Goal: Task Accomplishment & Management: Complete application form

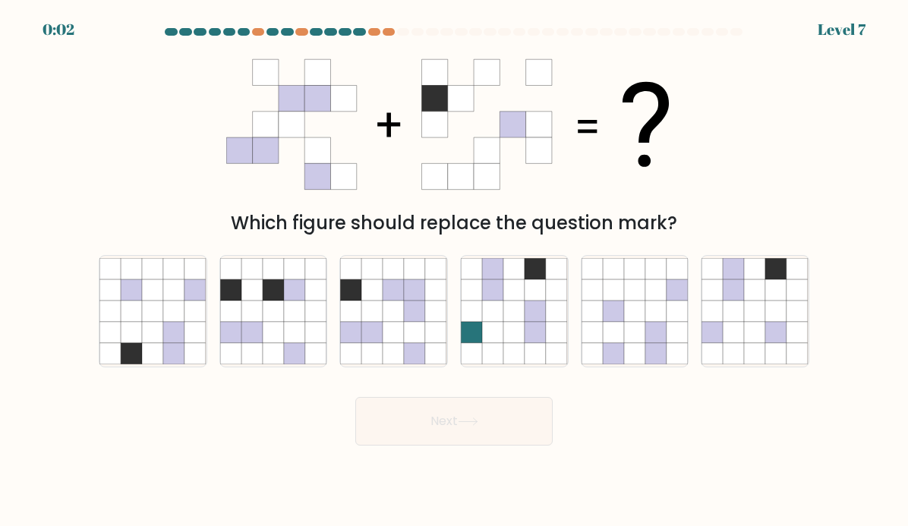
click at [393, 333] on icon at bounding box center [394, 332] width 21 height 21
click at [454, 271] on input "c." at bounding box center [454, 268] width 1 height 8
radio input "true"
click at [463, 446] on button "Next" at bounding box center [453, 421] width 197 height 49
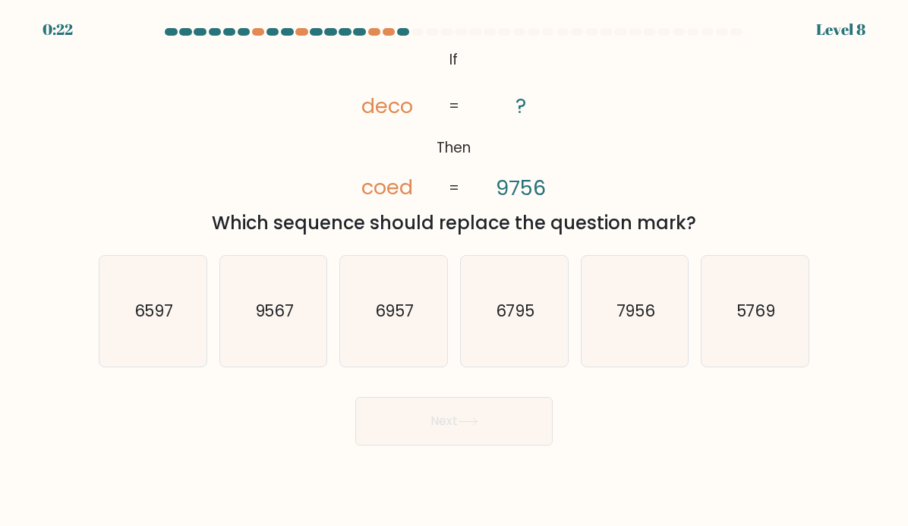
click at [131, 330] on icon "6597" at bounding box center [152, 311] width 107 height 107
click at [454, 271] on input "a. 6597" at bounding box center [454, 268] width 1 height 8
radio input "true"
click at [451, 421] on button "Next" at bounding box center [453, 421] width 197 height 49
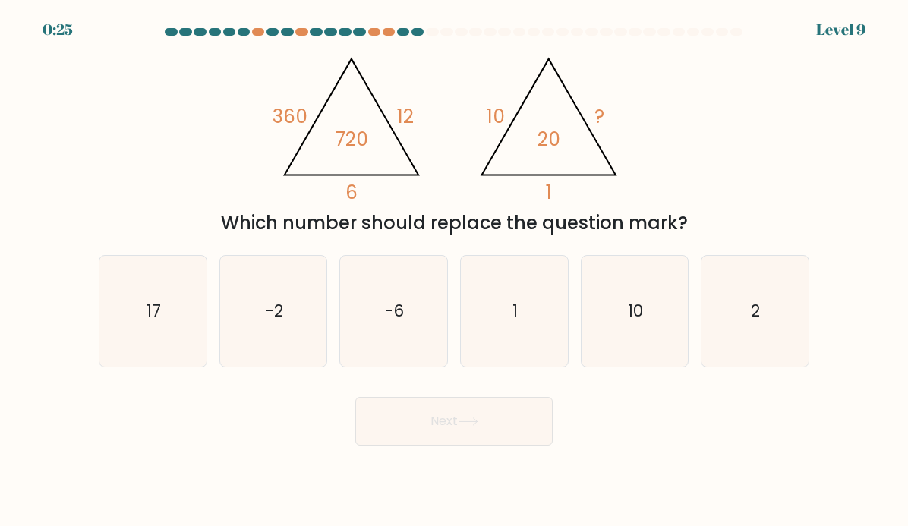
click at [782, 317] on icon "2" at bounding box center [755, 311] width 107 height 107
click at [455, 271] on input "f. 2" at bounding box center [454, 268] width 1 height 8
radio input "true"
click at [505, 431] on button "Next" at bounding box center [453, 421] width 197 height 49
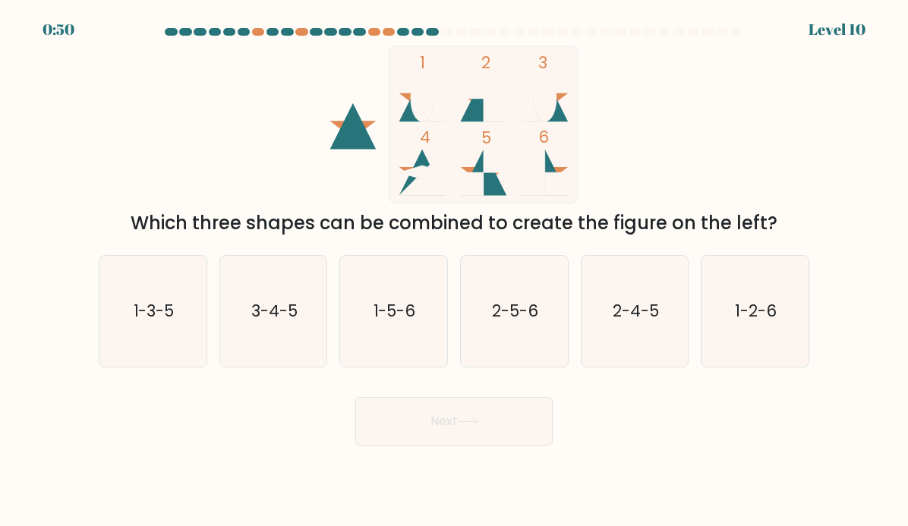
click at [520, 298] on icon "2-5-6" at bounding box center [514, 311] width 107 height 107
click at [455, 271] on input "d. 2-5-6" at bounding box center [454, 268] width 1 height 8
radio input "true"
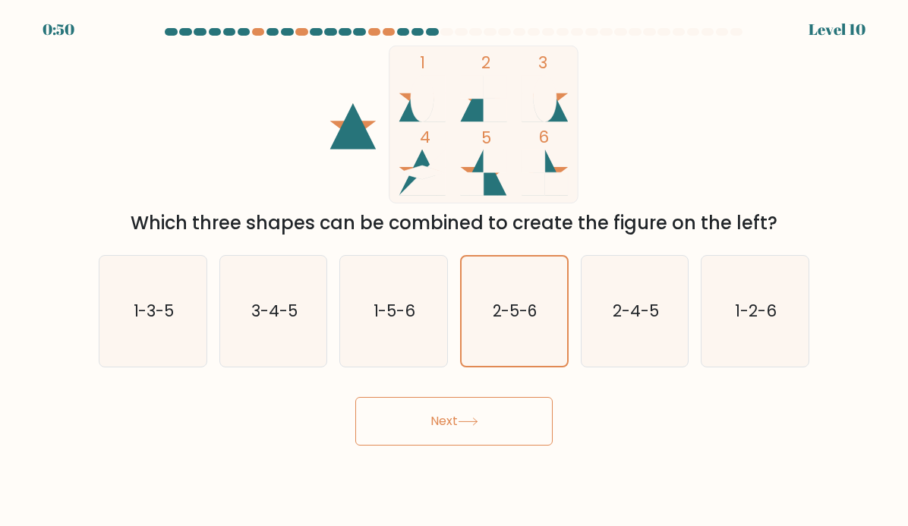
click at [444, 429] on button "Next" at bounding box center [453, 421] width 197 height 49
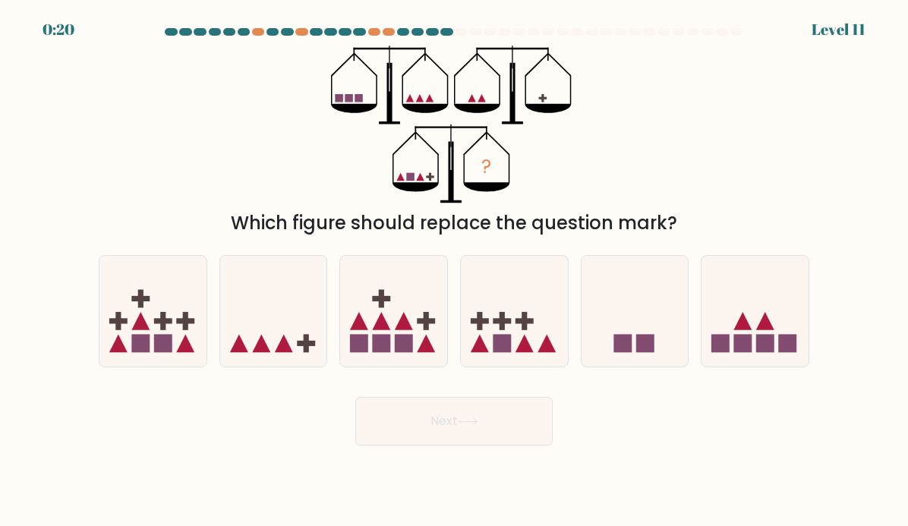
click at [128, 340] on icon at bounding box center [152, 311] width 107 height 89
click at [454, 271] on input "a." at bounding box center [454, 268] width 1 height 8
radio input "true"
click at [530, 340] on icon at bounding box center [514, 311] width 107 height 89
click at [455, 271] on input "d." at bounding box center [454, 268] width 1 height 8
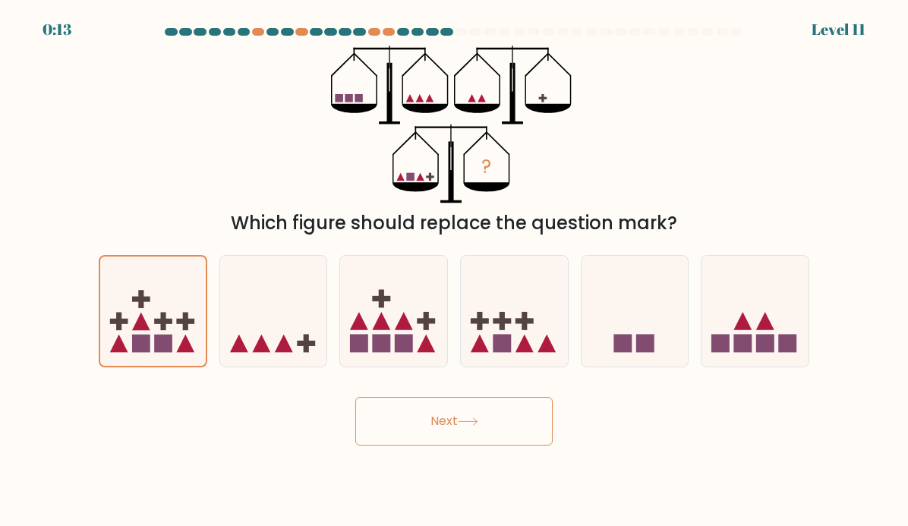
radio input "true"
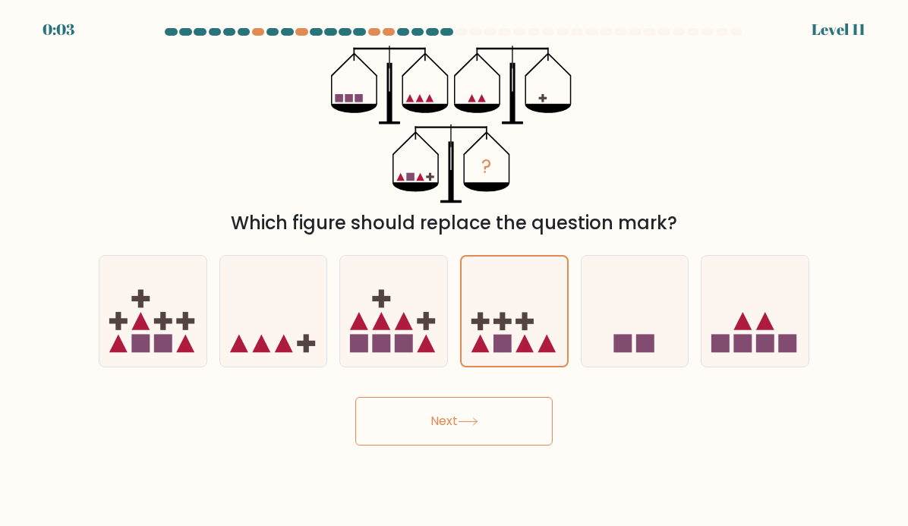
click at [267, 329] on icon at bounding box center [273, 311] width 107 height 89
click at [454, 271] on input "b." at bounding box center [454, 268] width 1 height 8
radio input "true"
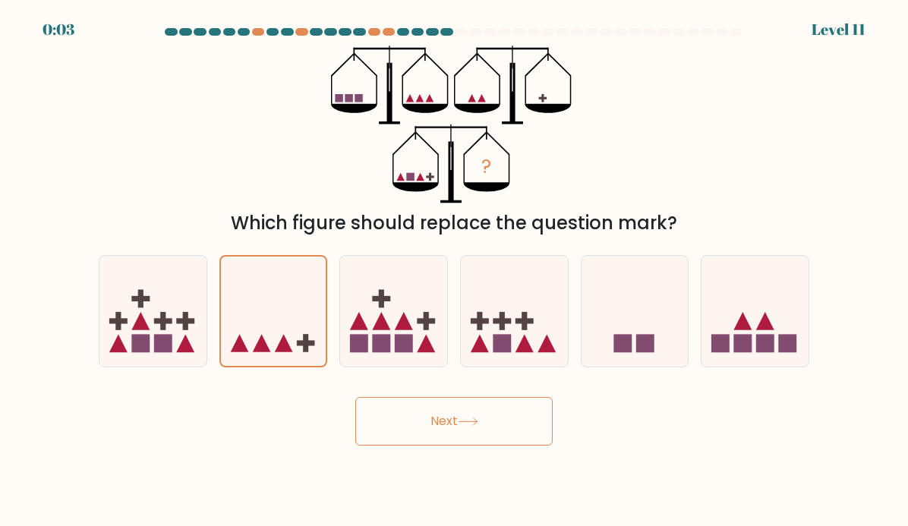
click at [405, 417] on button "Next" at bounding box center [453, 421] width 197 height 49
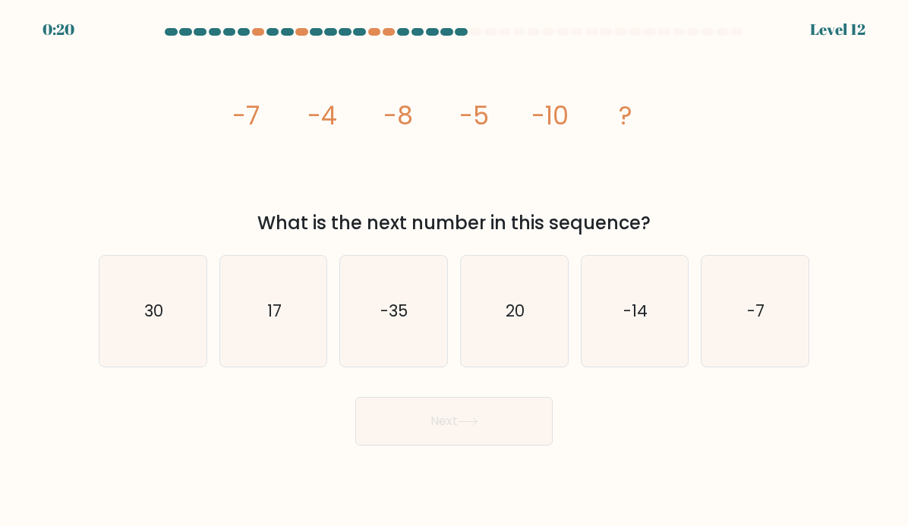
click at [641, 329] on icon "-14" at bounding box center [635, 311] width 107 height 107
click at [455, 271] on input "e. -14" at bounding box center [454, 268] width 1 height 8
radio input "true"
click at [462, 432] on button "Next" at bounding box center [453, 421] width 197 height 49
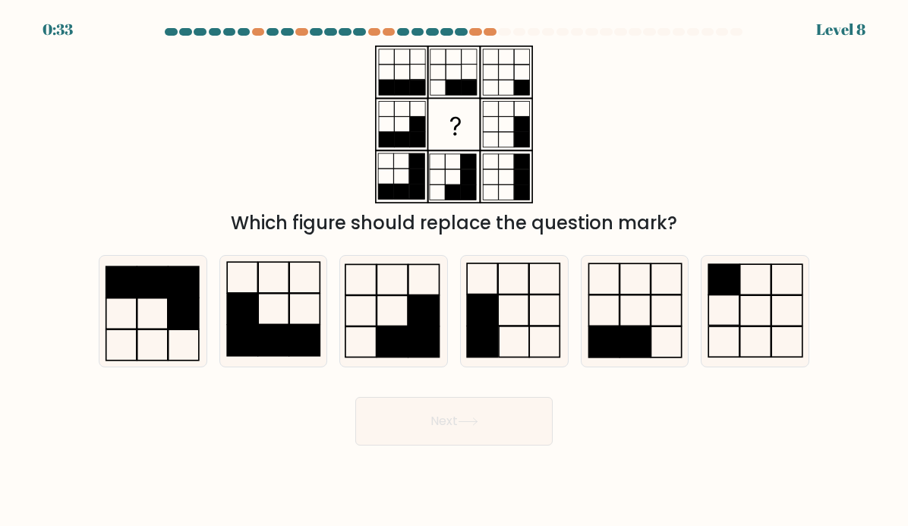
click at [398, 330] on rect at bounding box center [392, 342] width 31 height 30
click at [454, 271] on input "c." at bounding box center [454, 268] width 1 height 8
radio input "true"
click at [433, 434] on button "Next" at bounding box center [453, 421] width 197 height 49
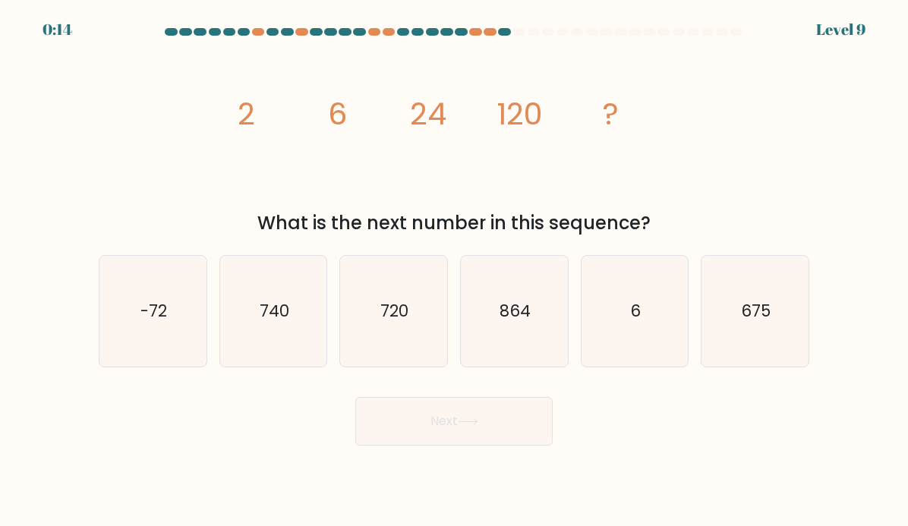
click at [534, 326] on icon "864" at bounding box center [514, 311] width 107 height 107
click at [455, 271] on input "d. 864" at bounding box center [454, 268] width 1 height 8
radio input "true"
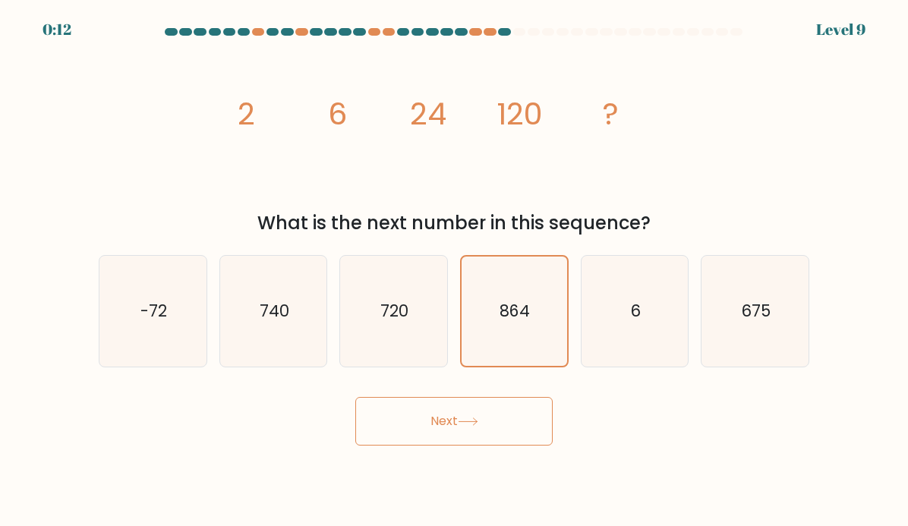
click at [523, 427] on button "Next" at bounding box center [453, 421] width 197 height 49
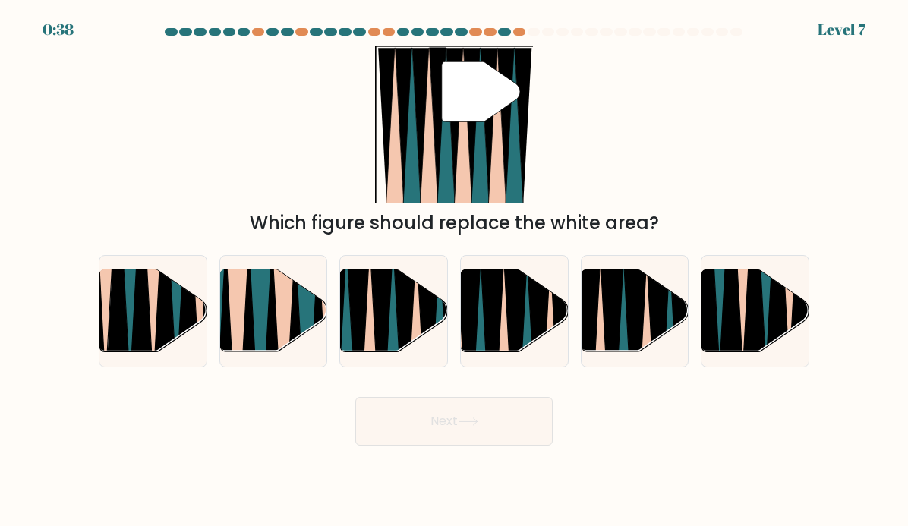
click at [378, 341] on icon at bounding box center [383, 357] width 24 height 213
click at [454, 271] on input "c." at bounding box center [454, 268] width 1 height 8
radio input "true"
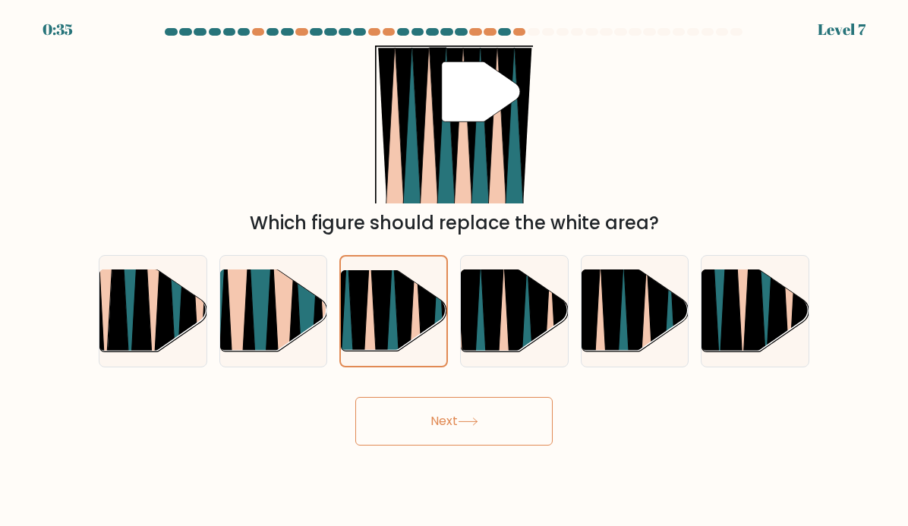
click at [491, 441] on button "Next" at bounding box center [453, 421] width 197 height 49
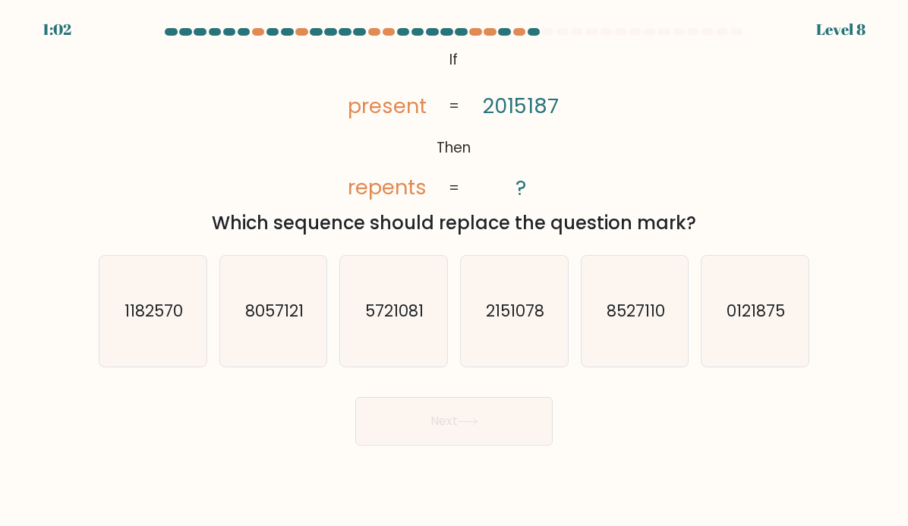
click at [793, 312] on icon "0121875" at bounding box center [755, 311] width 107 height 107
click at [455, 271] on input "f. 0121875" at bounding box center [454, 268] width 1 height 8
radio input "true"
click at [457, 425] on button "Next" at bounding box center [453, 421] width 197 height 49
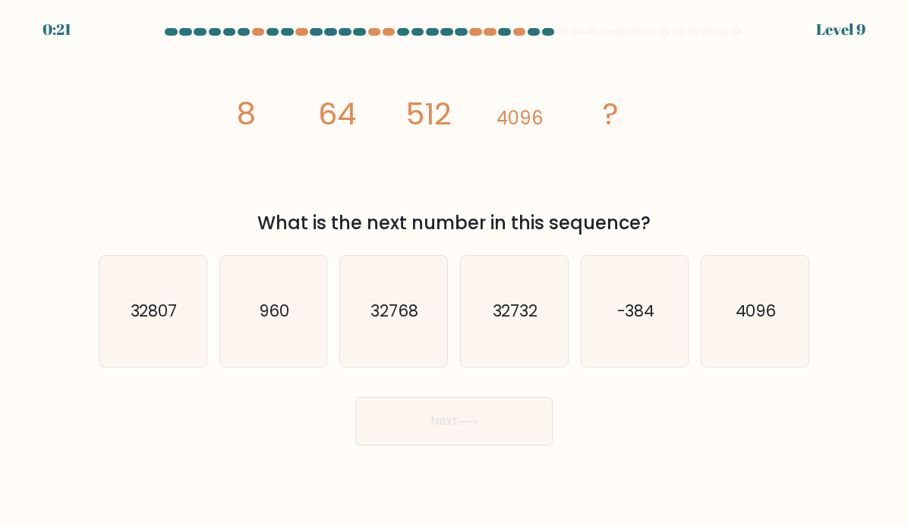
click at [396, 346] on icon "32768" at bounding box center [393, 311] width 107 height 107
click at [454, 271] on input "c. 32768" at bounding box center [454, 268] width 1 height 8
radio input "true"
click at [412, 433] on button "Next" at bounding box center [453, 421] width 197 height 49
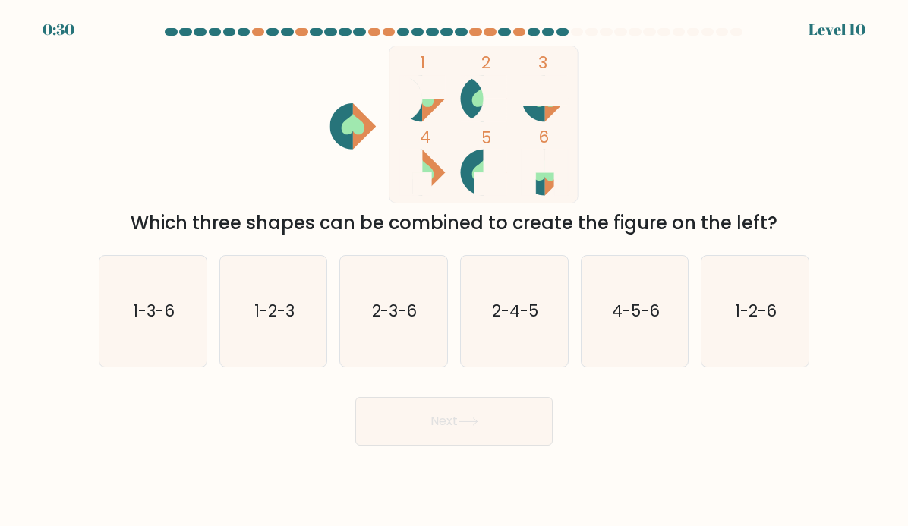
click at [635, 292] on icon "4-5-6" at bounding box center [635, 311] width 107 height 107
click at [455, 271] on input "e. 4-5-6" at bounding box center [454, 268] width 1 height 8
radio input "true"
click at [467, 424] on icon at bounding box center [468, 422] width 21 height 8
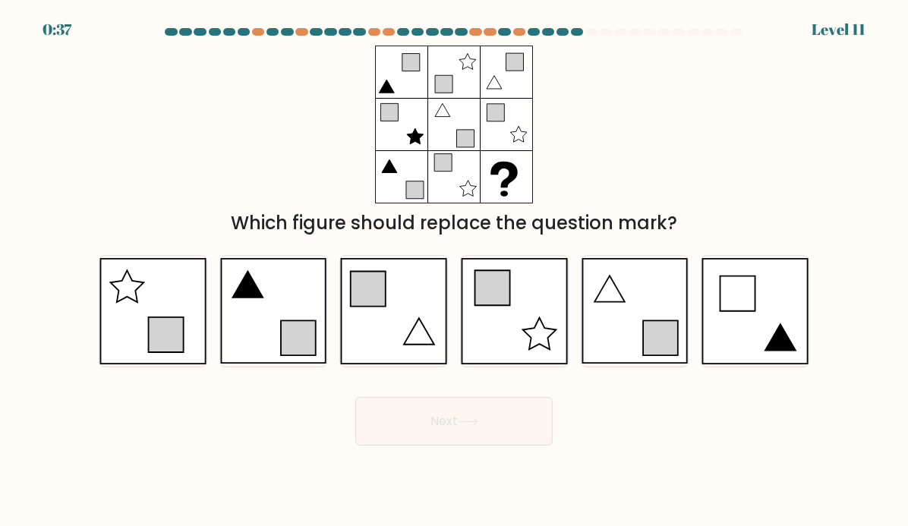
click at [627, 317] on icon at bounding box center [635, 311] width 107 height 106
click at [455, 271] on input "e." at bounding box center [454, 268] width 1 height 8
radio input "true"
click at [469, 431] on button "Next" at bounding box center [453, 421] width 197 height 49
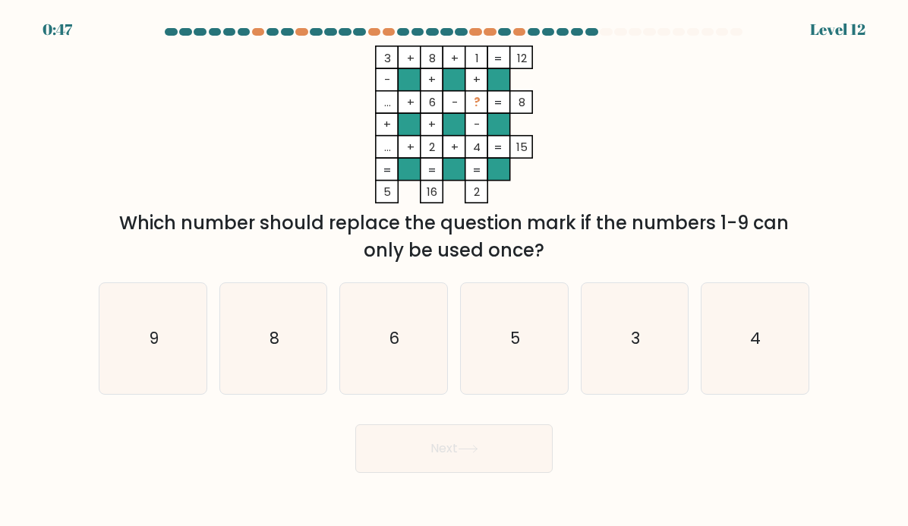
click at [644, 326] on icon "3" at bounding box center [635, 339] width 107 height 107
click at [455, 271] on input "e. 3" at bounding box center [454, 268] width 1 height 8
radio input "true"
click at [535, 456] on button "Next" at bounding box center [453, 449] width 197 height 49
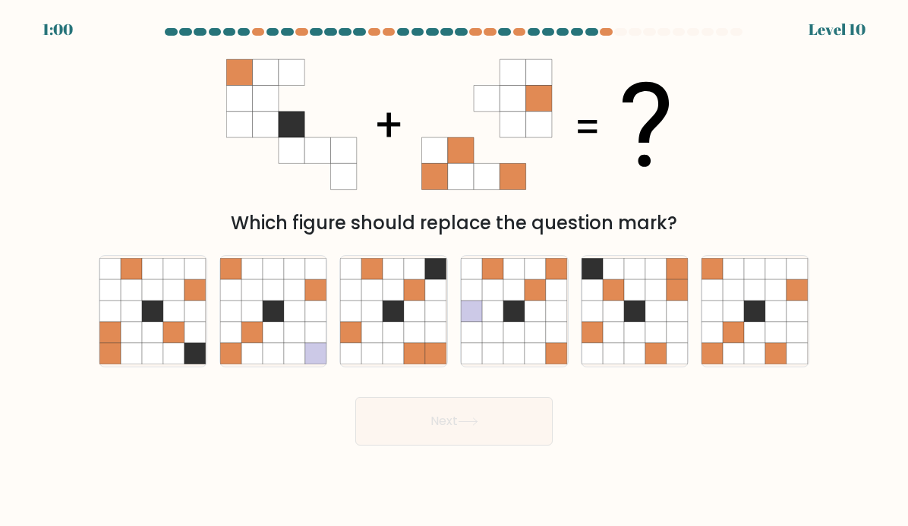
click at [777, 316] on icon at bounding box center [776, 311] width 21 height 21
click at [455, 271] on input "f." at bounding box center [454, 268] width 1 height 8
radio input "true"
click at [447, 437] on button "Next" at bounding box center [453, 421] width 197 height 49
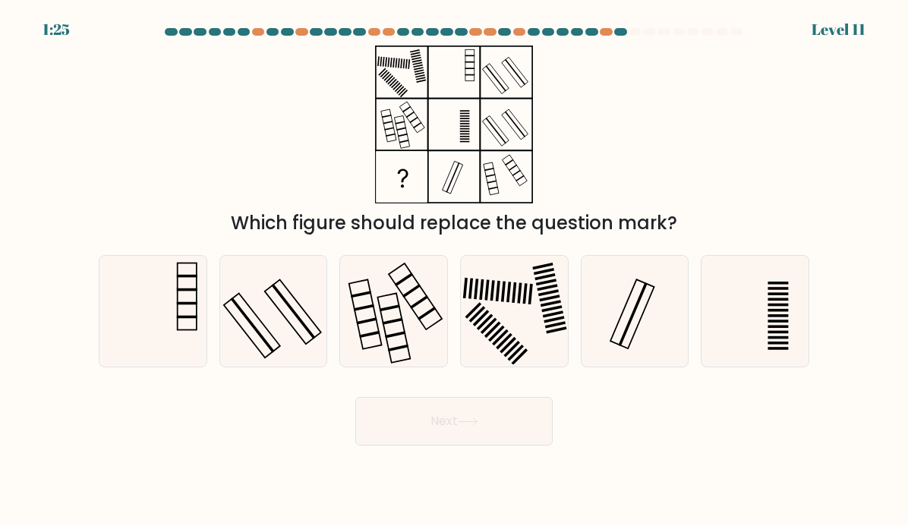
click at [495, 352] on icon at bounding box center [514, 311] width 107 height 107
click at [455, 271] on input "d." at bounding box center [454, 268] width 1 height 8
radio input "true"
click at [456, 431] on button "Next" at bounding box center [453, 421] width 197 height 49
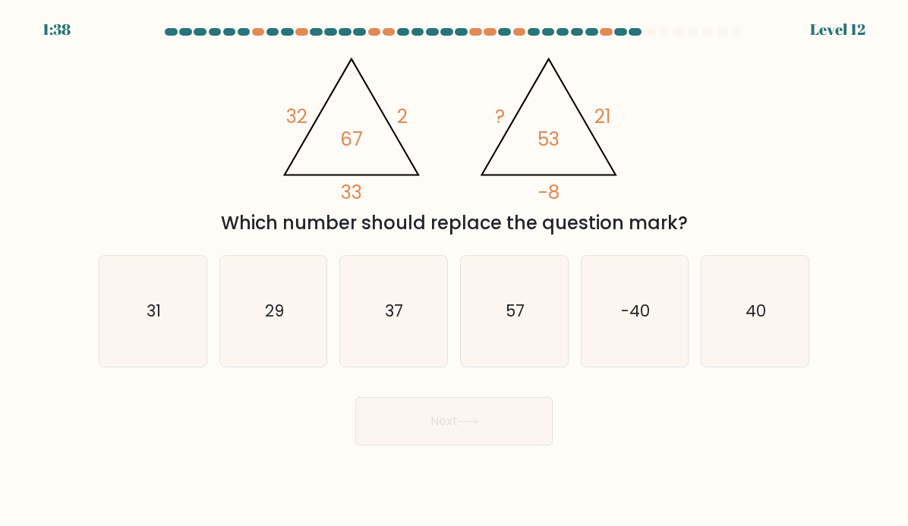
click at [487, 317] on icon "57" at bounding box center [514, 311] width 107 height 107
click at [455, 271] on input "d. 57" at bounding box center [454, 268] width 1 height 8
radio input "true"
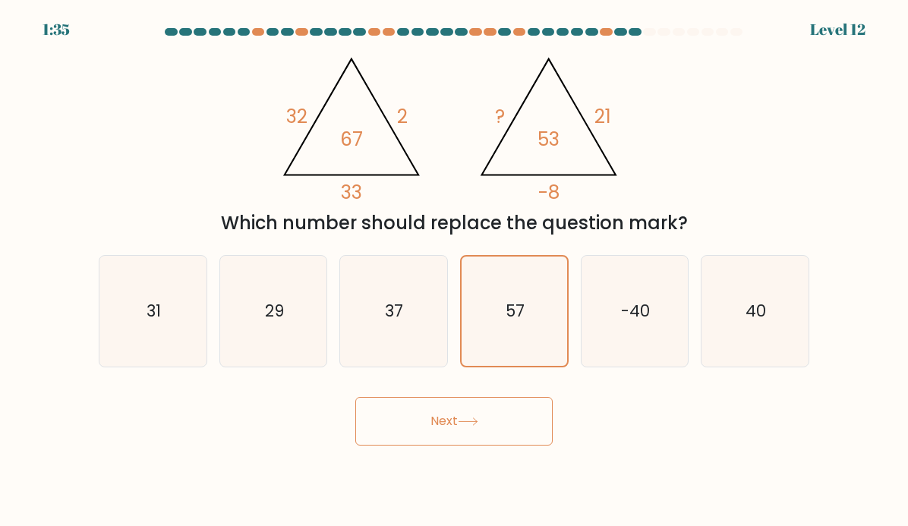
click at [223, 333] on icon "29" at bounding box center [273, 311] width 107 height 107
click at [454, 271] on input "b. 29" at bounding box center [454, 268] width 1 height 8
radio input "true"
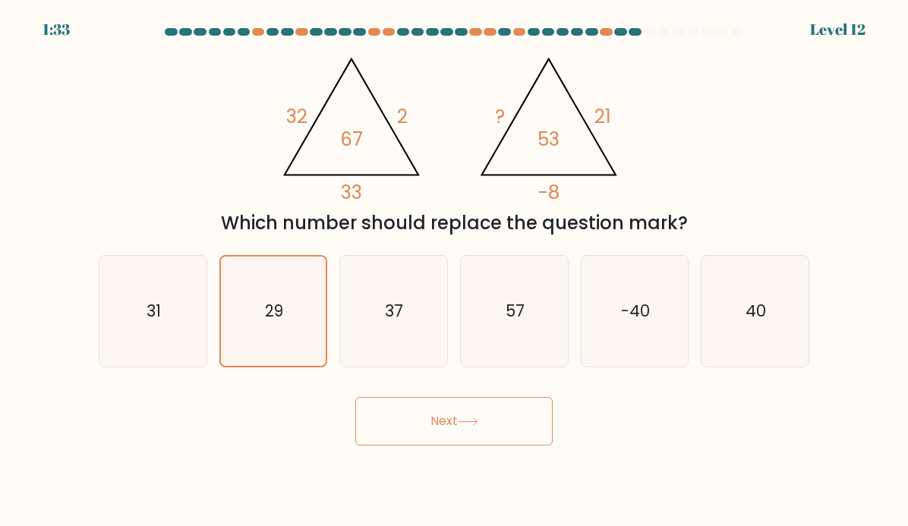
click at [434, 417] on button "Next" at bounding box center [453, 421] width 197 height 49
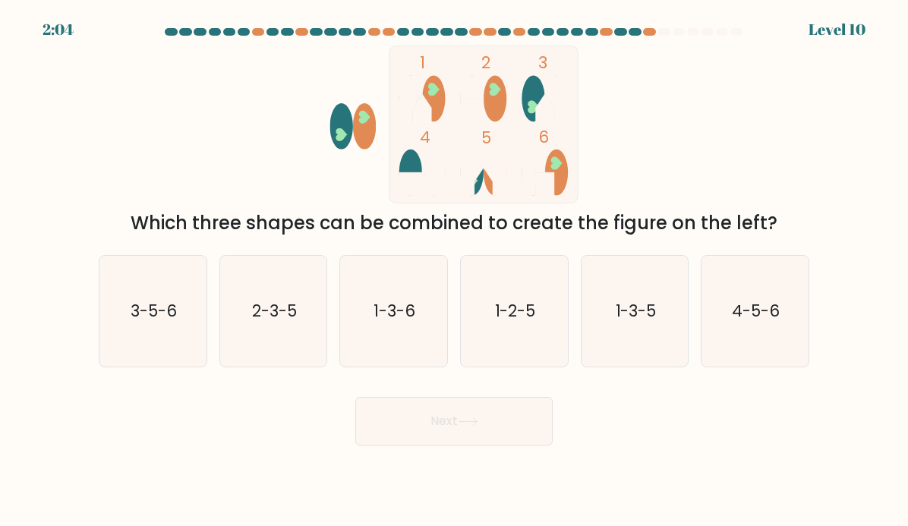
click at [633, 311] on text "1-3-5" at bounding box center [635, 311] width 41 height 22
click at [455, 271] on input "e. 1-3-5" at bounding box center [454, 268] width 1 height 8
radio input "true"
click at [464, 426] on icon at bounding box center [468, 422] width 21 height 8
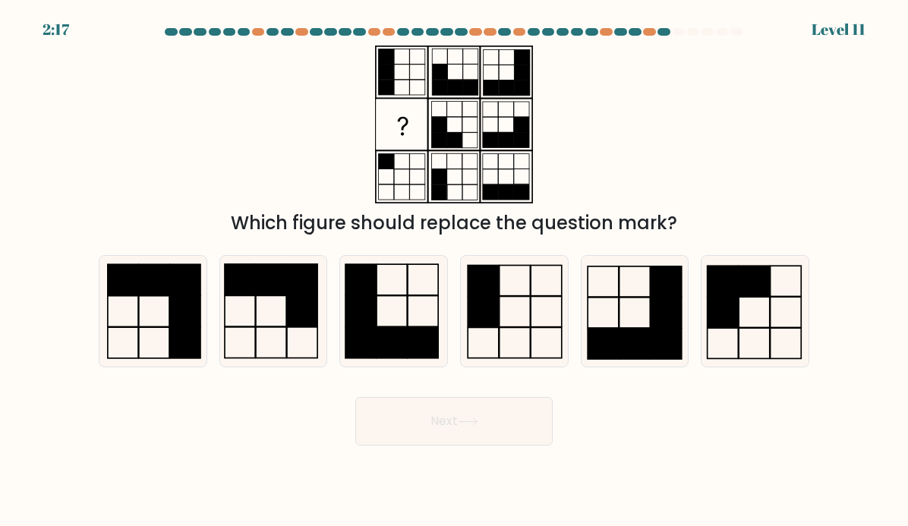
click at [742, 314] on icon at bounding box center [755, 311] width 107 height 107
click at [455, 271] on input "f." at bounding box center [454, 268] width 1 height 8
radio input "true"
click at [493, 445] on button "Next" at bounding box center [453, 421] width 197 height 49
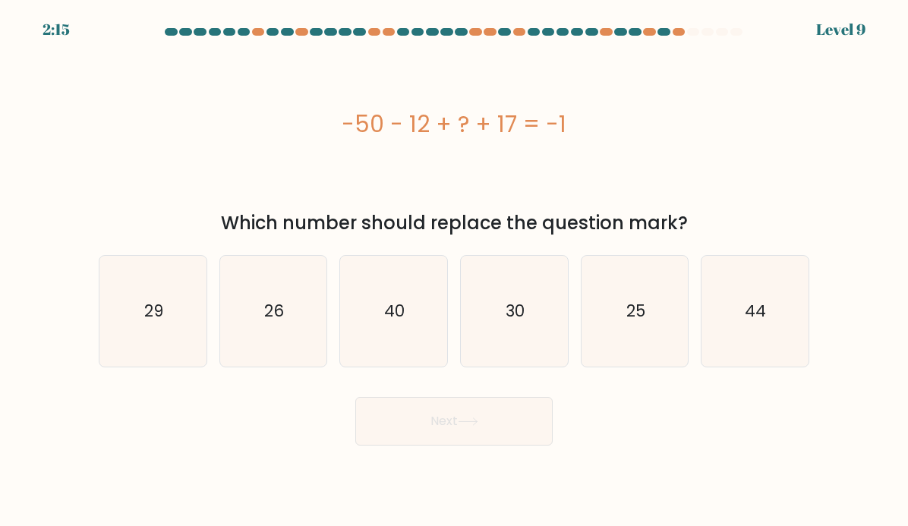
click at [748, 309] on text "44" at bounding box center [756, 311] width 21 height 22
click at [455, 271] on input "f. 44" at bounding box center [454, 268] width 1 height 8
radio input "true"
click at [491, 422] on button "Next" at bounding box center [453, 421] width 197 height 49
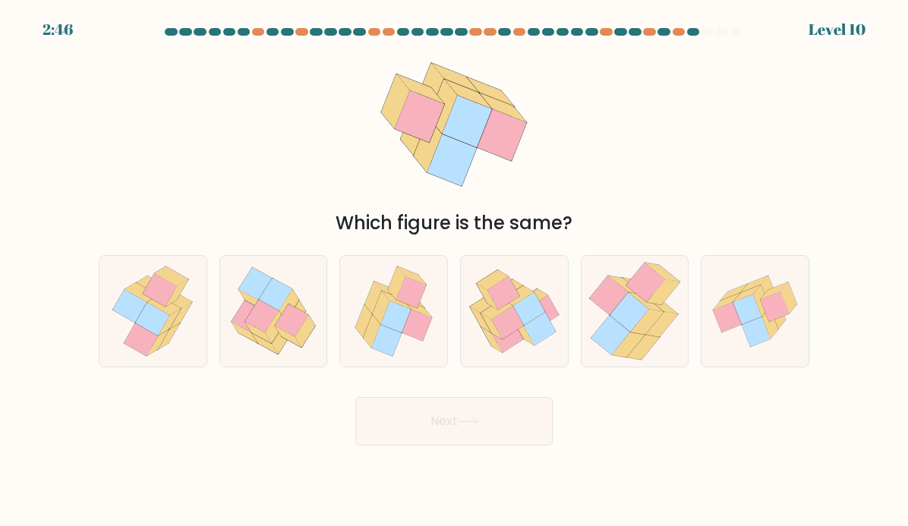
click at [115, 352] on icon at bounding box center [153, 311] width 96 height 111
click at [454, 271] on input "a." at bounding box center [454, 268] width 1 height 8
radio input "true"
click at [461, 429] on button "Next" at bounding box center [453, 421] width 197 height 49
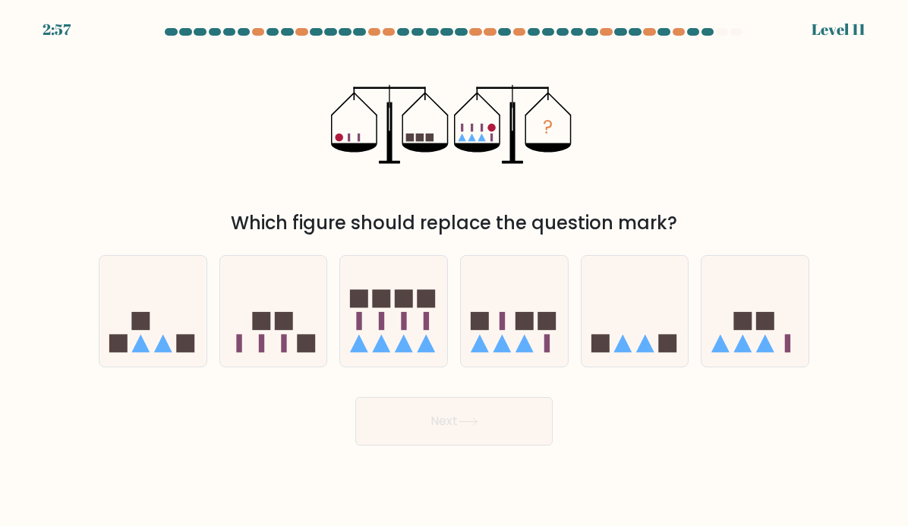
click at [520, 327] on rect at bounding box center [525, 321] width 18 height 18
click at [455, 271] on input "d." at bounding box center [454, 268] width 1 height 8
radio input "true"
click at [450, 416] on button "Next" at bounding box center [453, 421] width 197 height 49
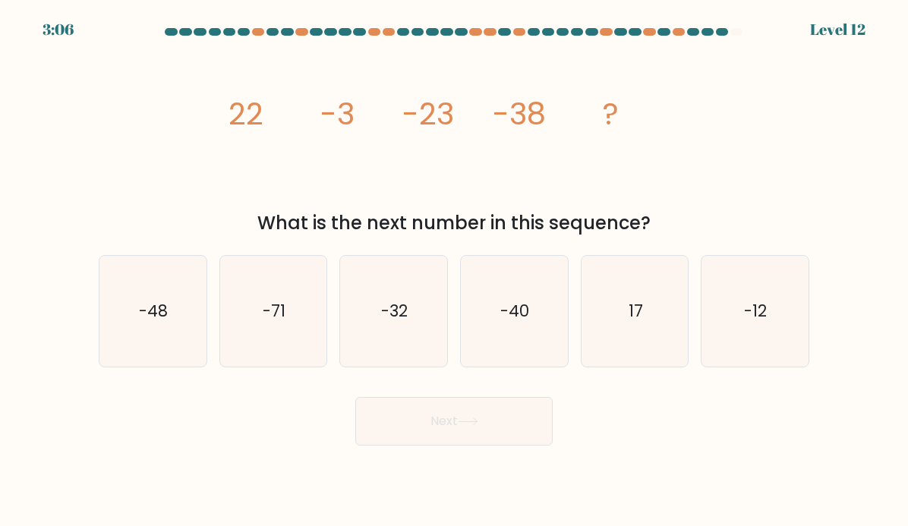
click at [155, 315] on text "-48" at bounding box center [154, 311] width 29 height 22
click at [454, 271] on input "a. -48" at bounding box center [454, 268] width 1 height 8
radio input "true"
click at [425, 431] on button "Next" at bounding box center [453, 421] width 197 height 49
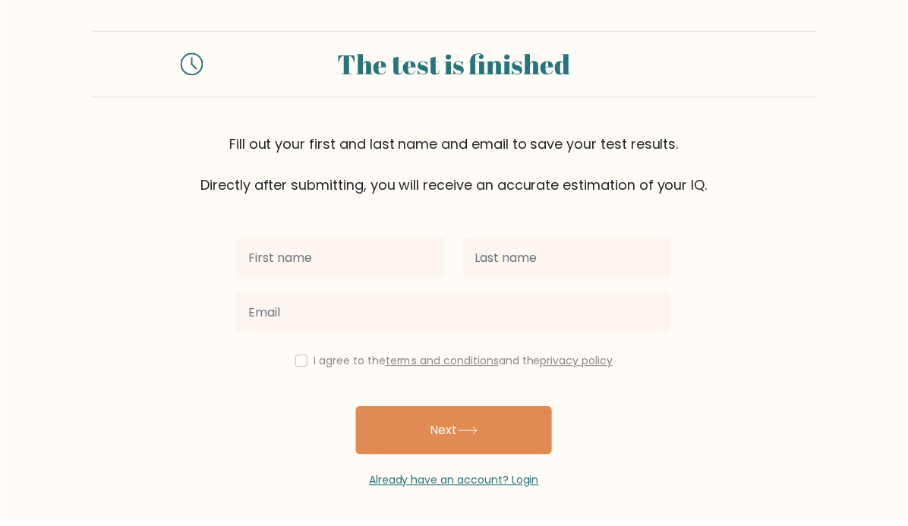
scroll to position [8, 0]
click at [408, 250] on input "text" at bounding box center [340, 258] width 210 height 43
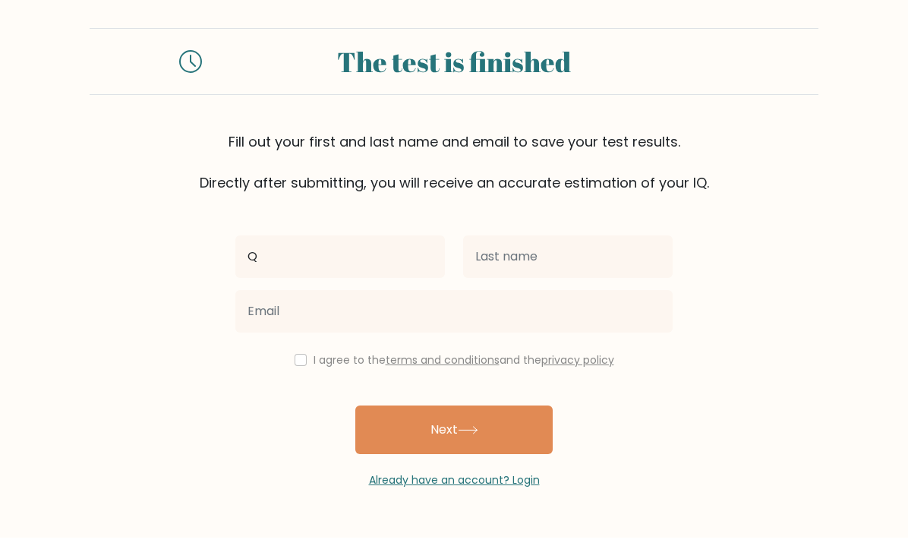
type input "Q"
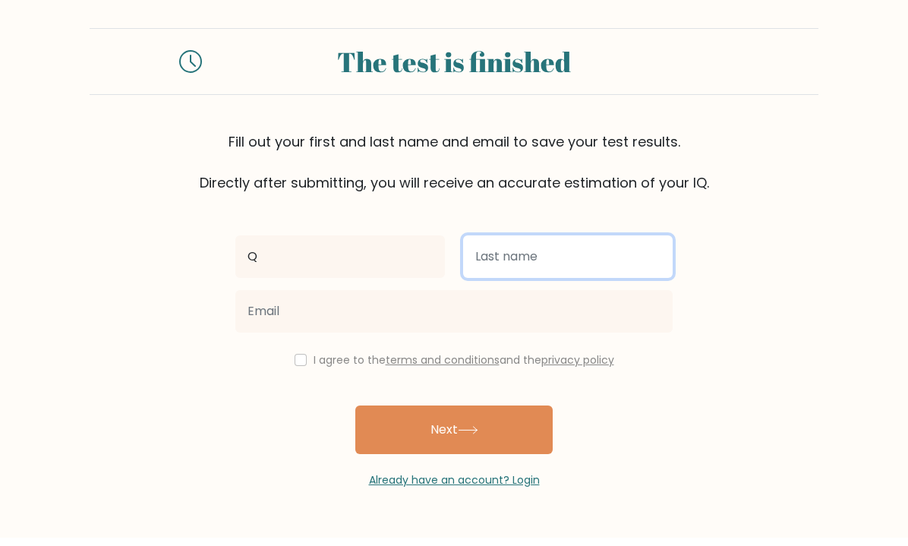
click at [524, 254] on input "text" at bounding box center [568, 265] width 210 height 43
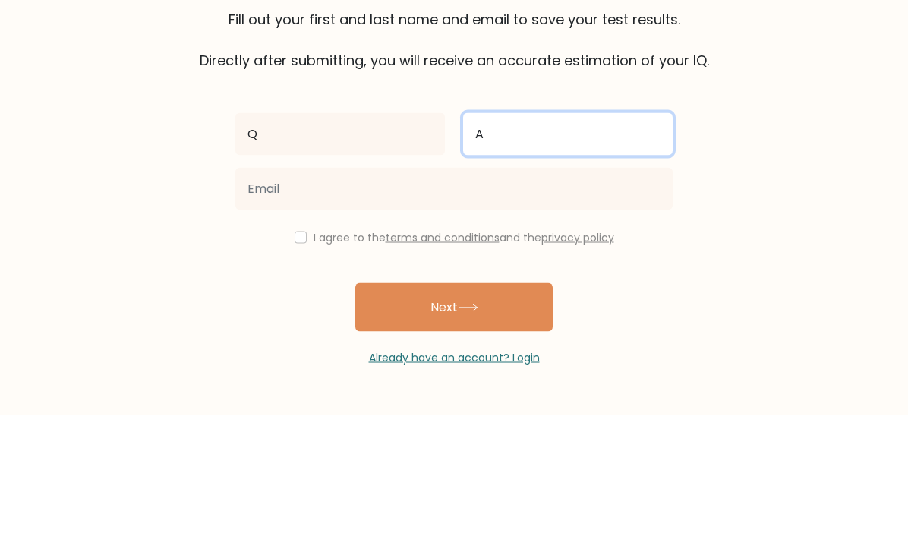
type input "A"
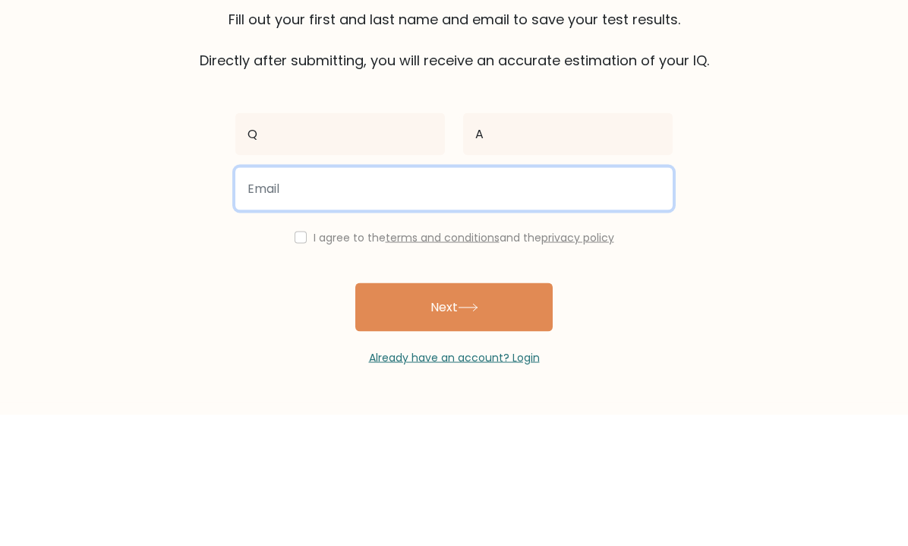
click at [496, 298] on input "email" at bounding box center [453, 319] width 437 height 43
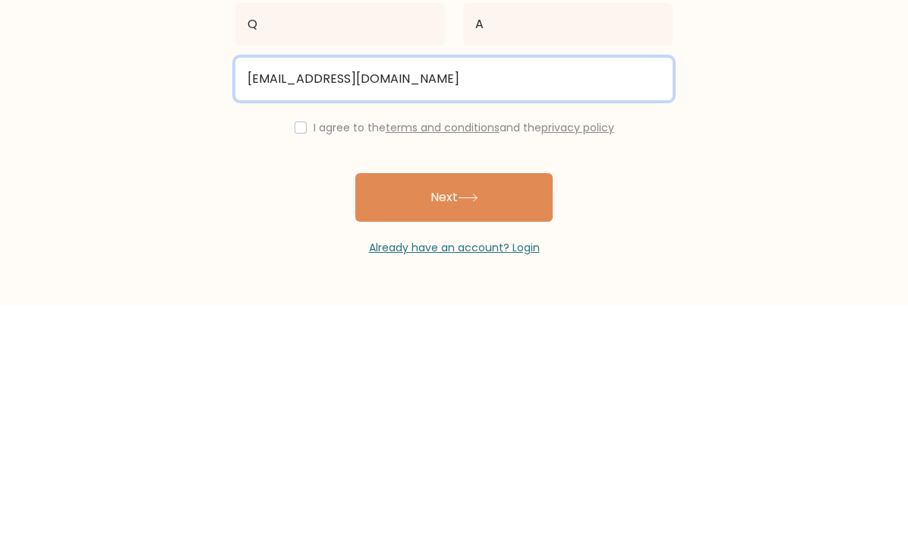
type input "hudaqairawon@gmail.com"
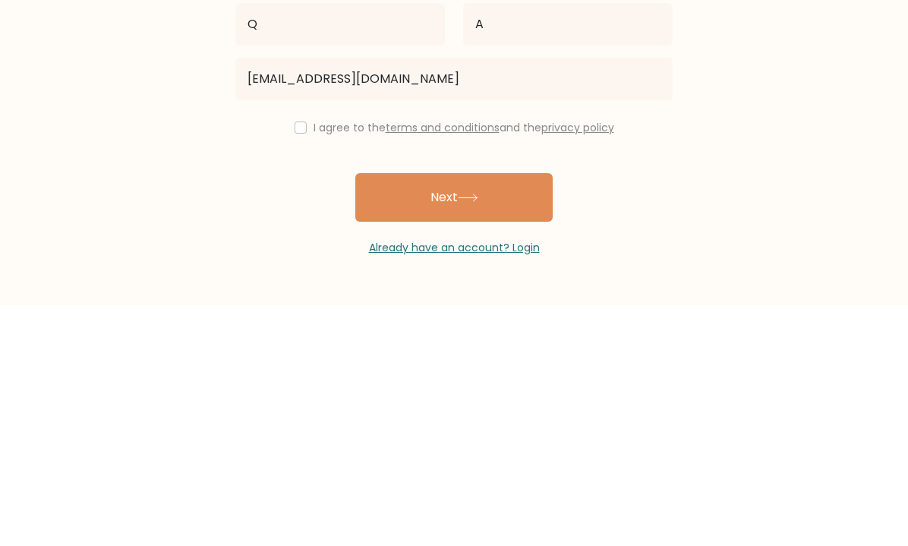
click at [310, 201] on div "Q A hudaqairawon@gmail.com I agree to the terms and conditions and the privacy …" at bounding box center [454, 348] width 456 height 295
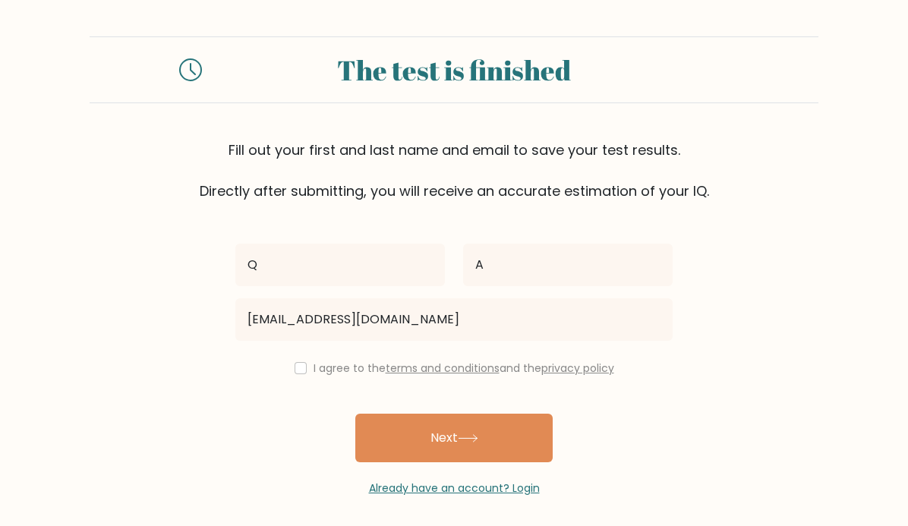
scroll to position [8, 0]
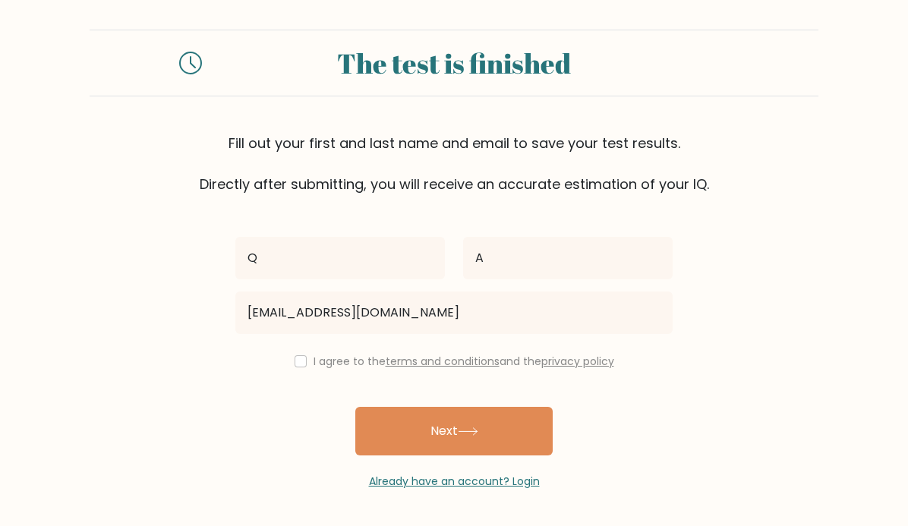
click at [311, 352] on div "I agree to the terms and conditions and the privacy policy" at bounding box center [454, 361] width 456 height 18
click at [305, 352] on div "Q A hudaqairawon@gmail.com I agree to the terms and conditions and the privacy …" at bounding box center [454, 341] width 456 height 295
click at [302, 362] on input "checkbox" at bounding box center [301, 361] width 12 height 12
checkbox input "true"
click at [442, 446] on button "Next" at bounding box center [453, 431] width 197 height 49
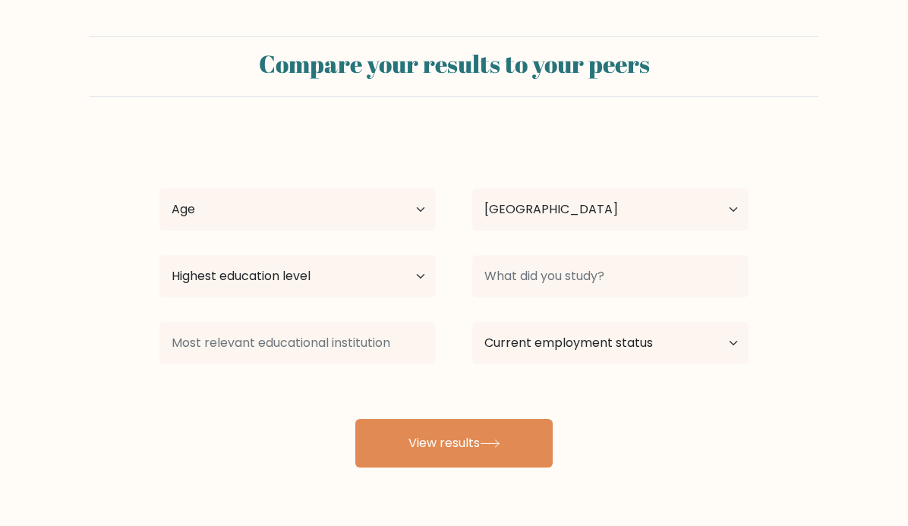
select select "KW"
click at [508, 442] on button "View results" at bounding box center [453, 443] width 197 height 49
click at [407, 208] on select "Age Under 18 years old 18-24 years old 25-34 years old 35-44 years old 45-54 ye…" at bounding box center [297, 209] width 276 height 43
click at [418, 213] on select "Age Under 18 years old 18-24 years old 25-34 years old 35-44 years old 45-54 ye…" at bounding box center [297, 209] width 276 height 43
select select "18_24"
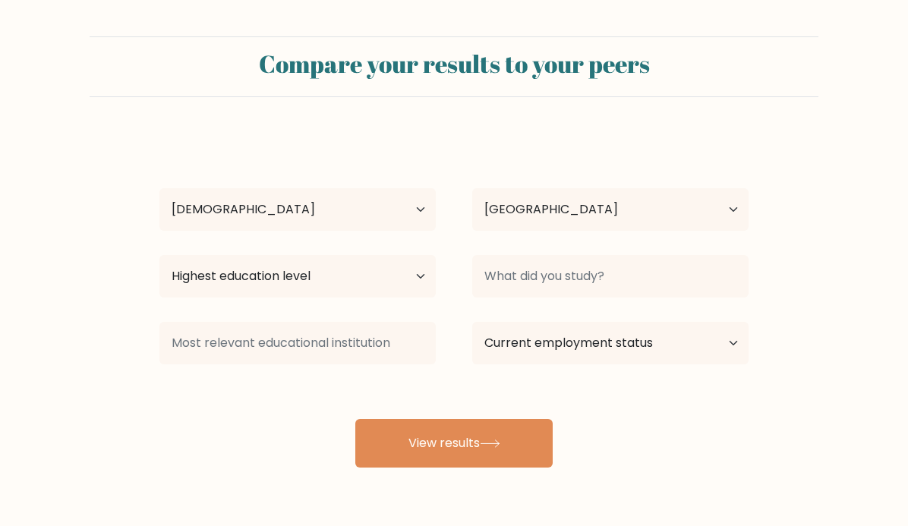
click at [479, 444] on button "View results" at bounding box center [453, 443] width 197 height 49
click at [393, 280] on select "Highest education level No schooling Primary Lower Secondary Upper Secondary Oc…" at bounding box center [297, 276] width 276 height 43
click at [418, 272] on select "Highest education level No schooling Primary Lower Secondary Upper Secondary Oc…" at bounding box center [297, 276] width 276 height 43
select select "bachelors_degree"
click at [491, 447] on icon at bounding box center [490, 444] width 21 height 8
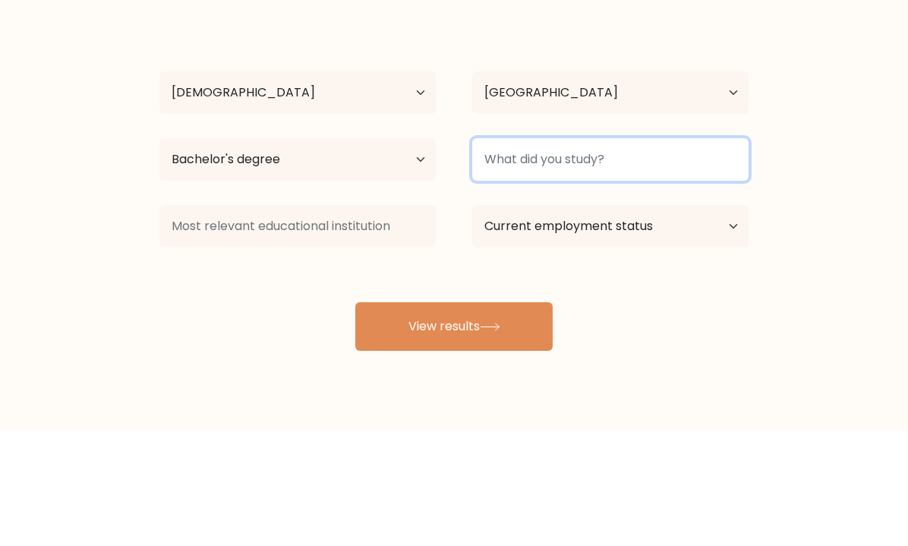
click at [571, 255] on input at bounding box center [610, 276] width 276 height 43
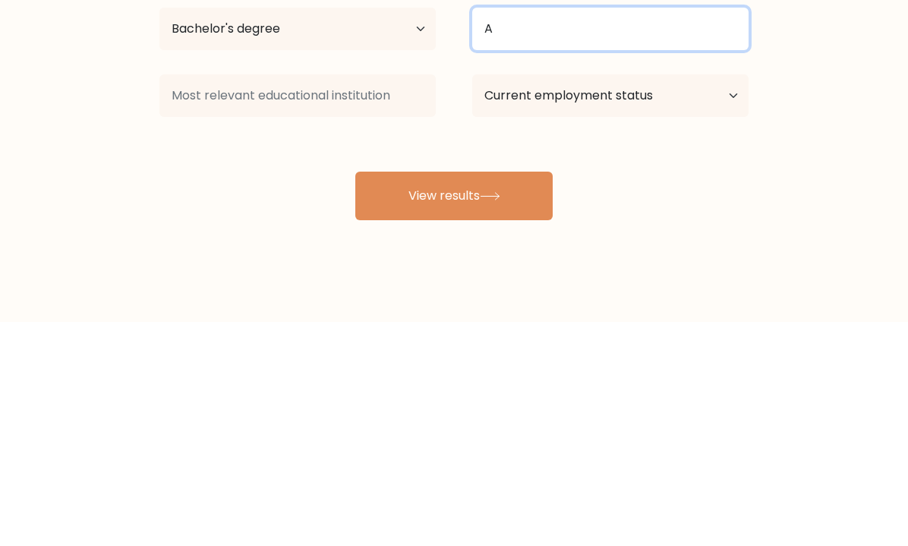
type input "A"
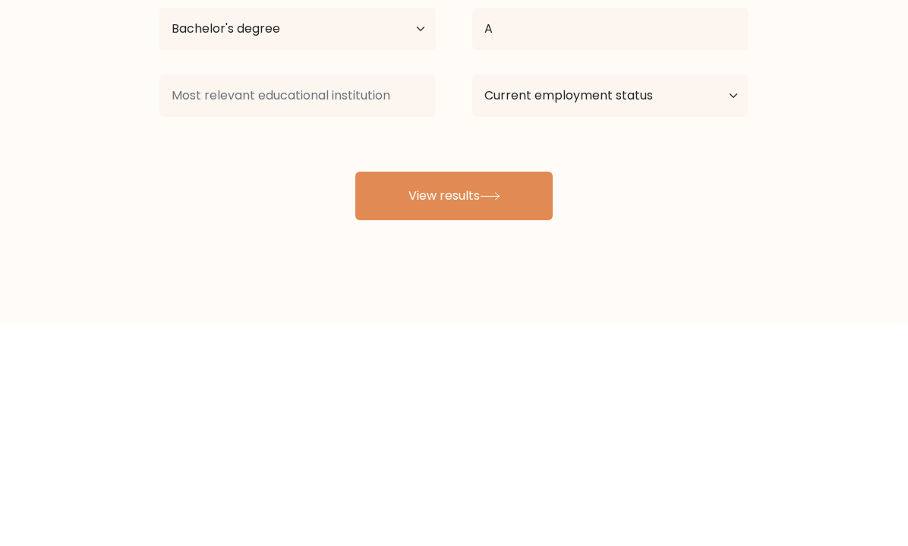
click at [467, 396] on button "View results" at bounding box center [453, 420] width 197 height 49
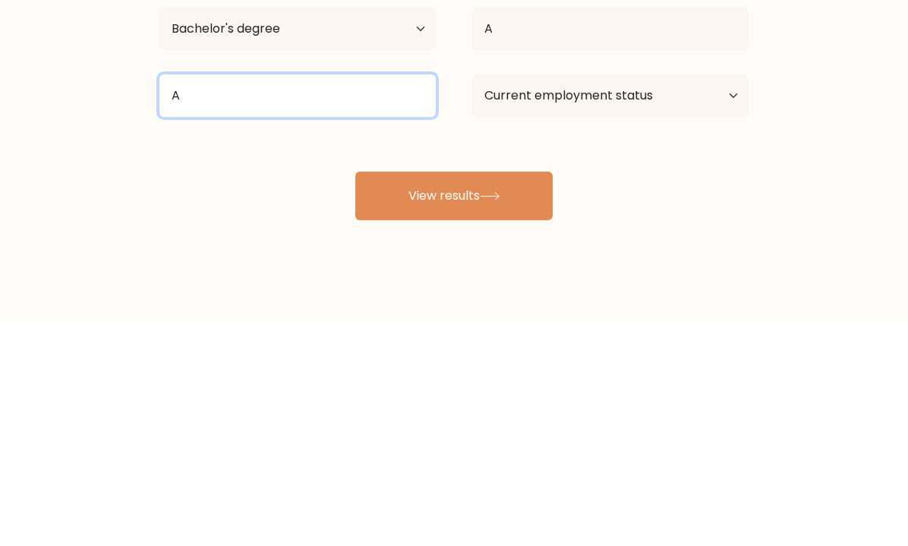
type input "A"
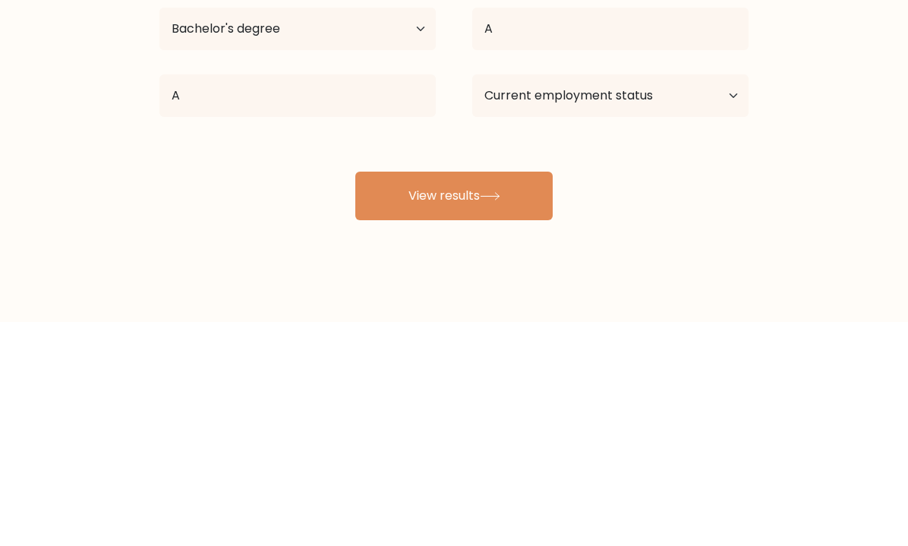
click at [464, 396] on button "View results" at bounding box center [453, 420] width 197 height 49
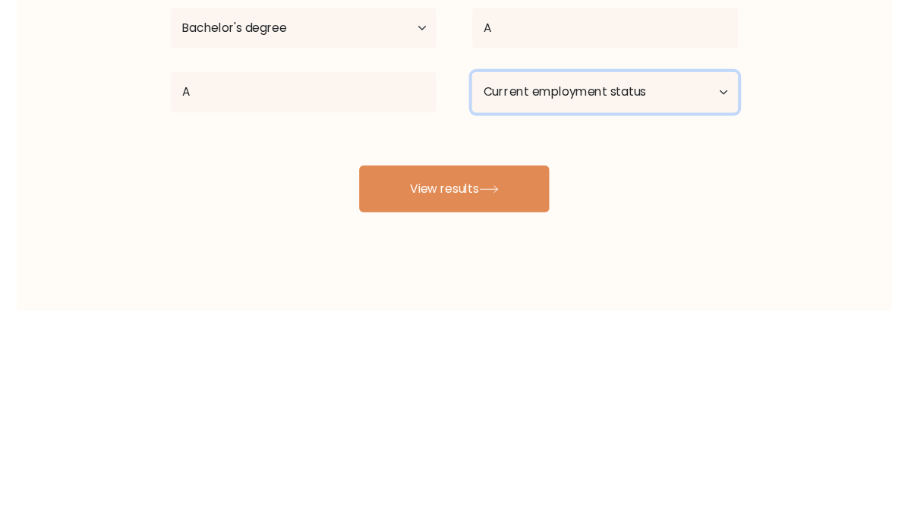
scroll to position [49, 0]
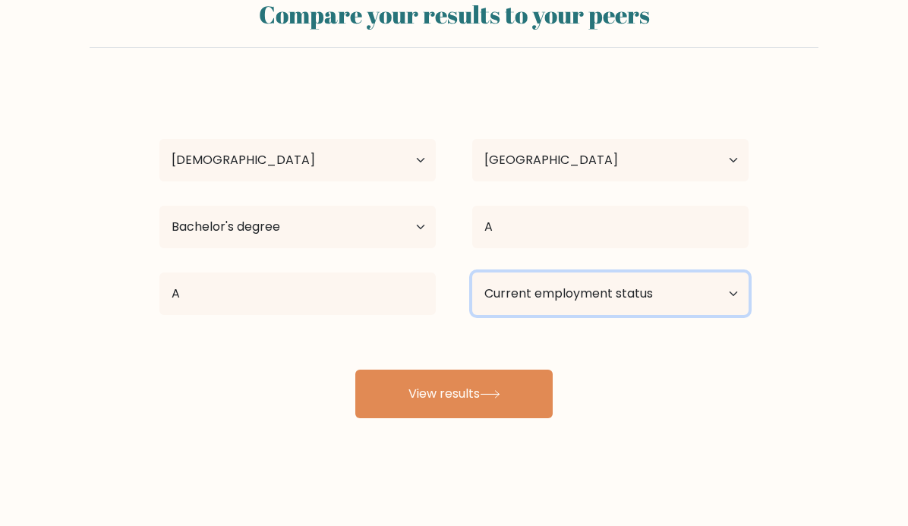
click at [621, 309] on select "Current employment status Employed Student Retired Other / prefer not to answer" at bounding box center [610, 294] width 276 height 43
click at [648, 292] on select "Current employment status Employed Student Retired Other / prefer not to answer" at bounding box center [610, 294] width 276 height 43
select select "student"
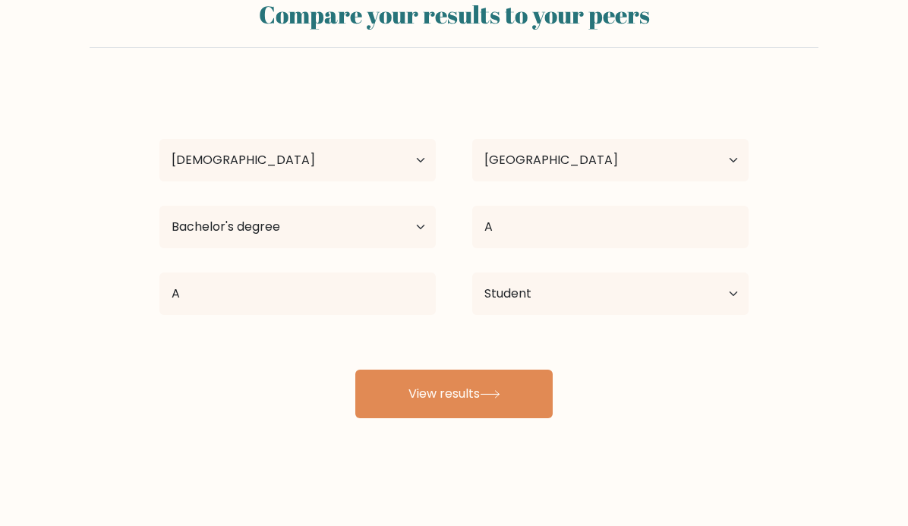
click at [511, 396] on button "View results" at bounding box center [453, 394] width 197 height 49
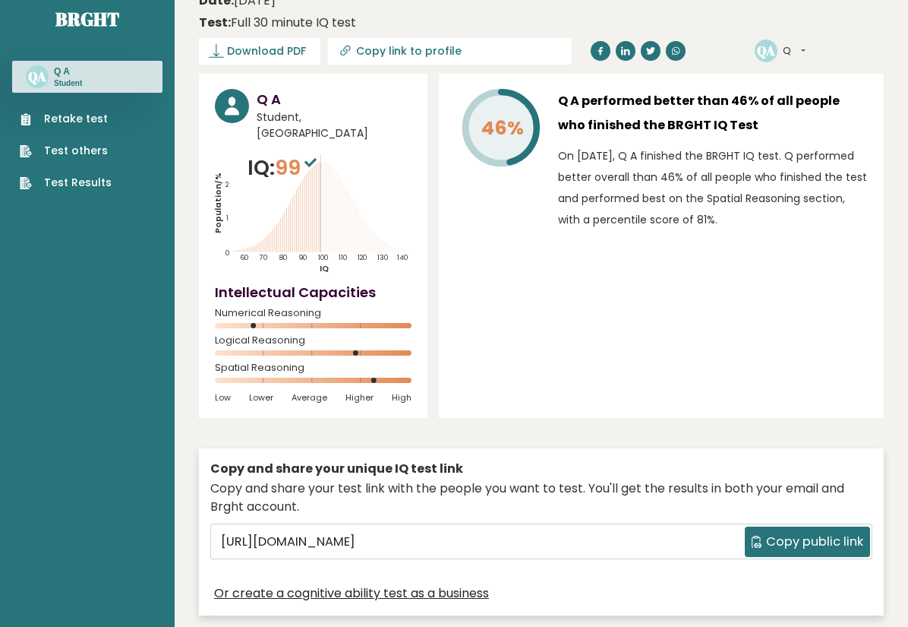
scroll to position [20, 0]
